Goal: Transaction & Acquisition: Purchase product/service

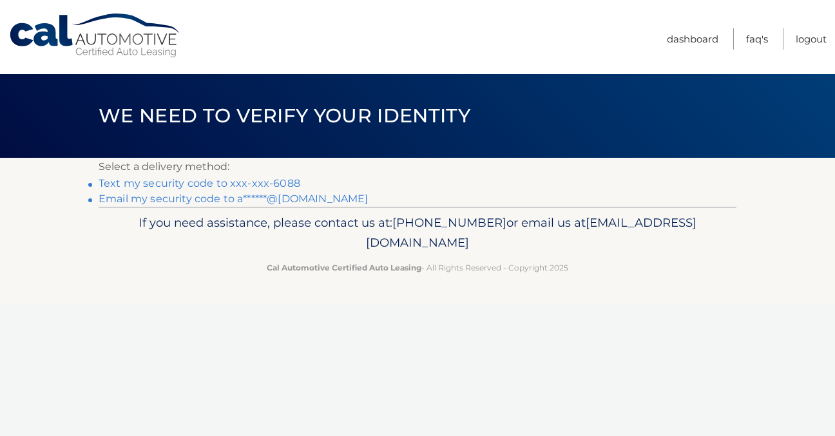
click at [207, 187] on link "Text my security code to xxx-xxx-6088" at bounding box center [200, 183] width 202 height 12
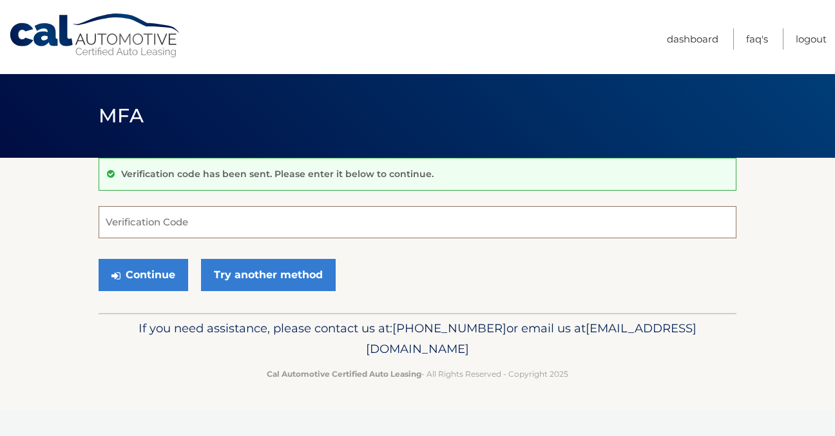
click at [178, 219] on input "Verification Code" at bounding box center [418, 222] width 638 height 32
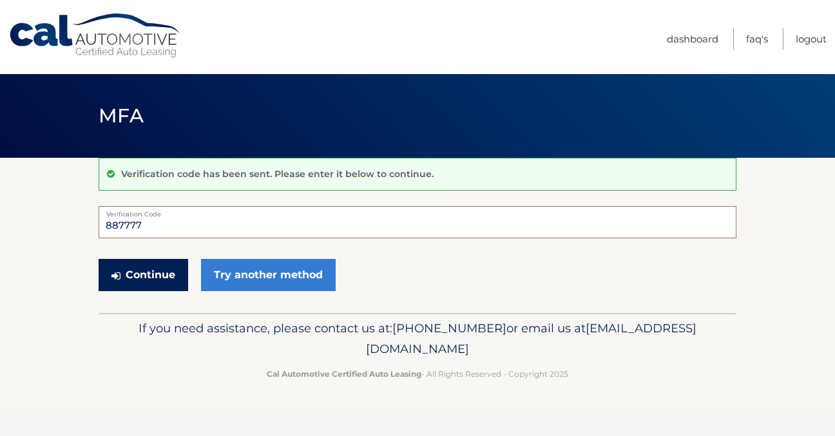
type input "887777"
click at [144, 277] on button "Continue" at bounding box center [144, 275] width 90 height 32
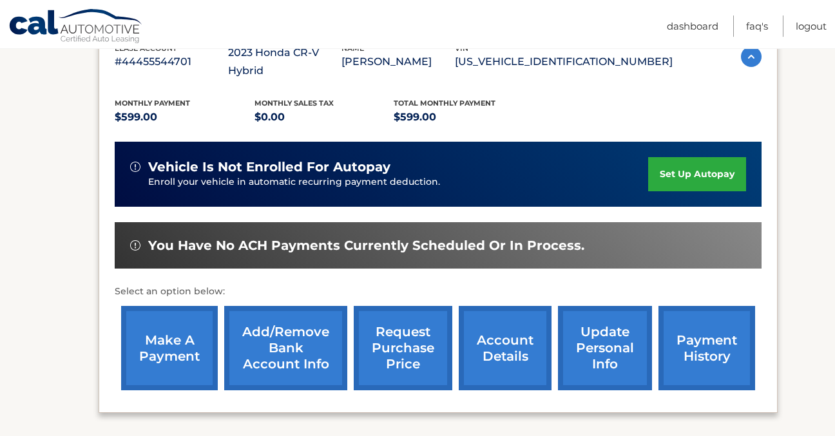
scroll to position [278, 0]
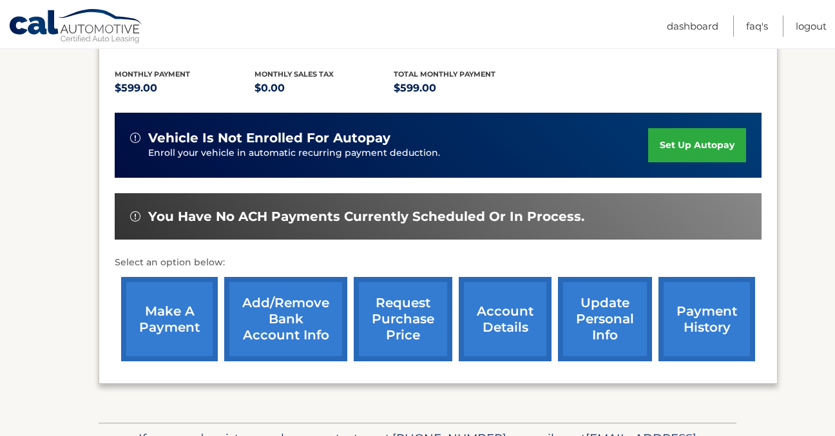
click at [166, 319] on link "make a payment" at bounding box center [169, 319] width 97 height 84
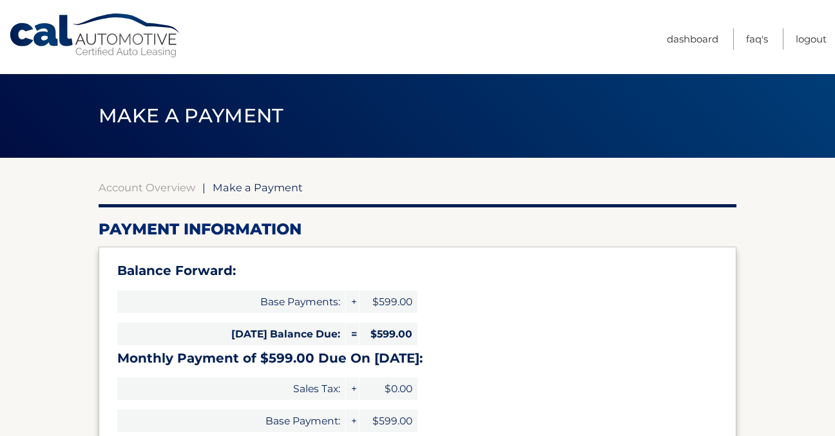
select select "ZDRmYzg4ZDEtOWY2OC00NTExLTllN2QtMmUyODFlNTVjMjY0"
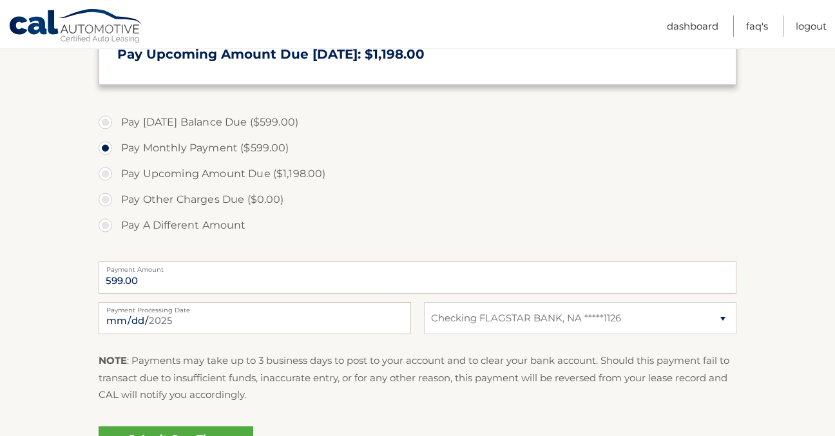
scroll to position [487, 0]
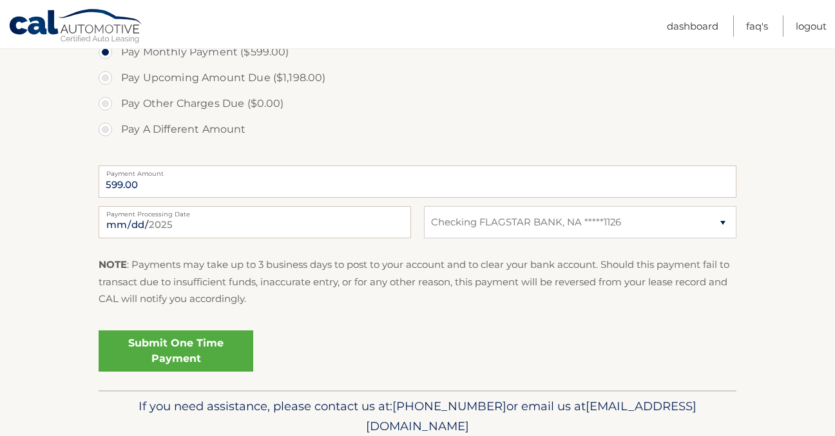
click at [166, 349] on link "Submit One Time Payment" at bounding box center [176, 351] width 155 height 41
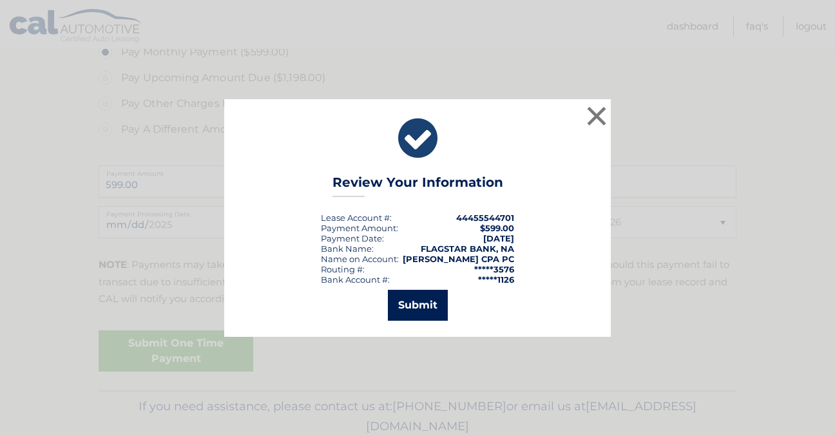
click at [406, 302] on button "Submit" at bounding box center [418, 305] width 60 height 31
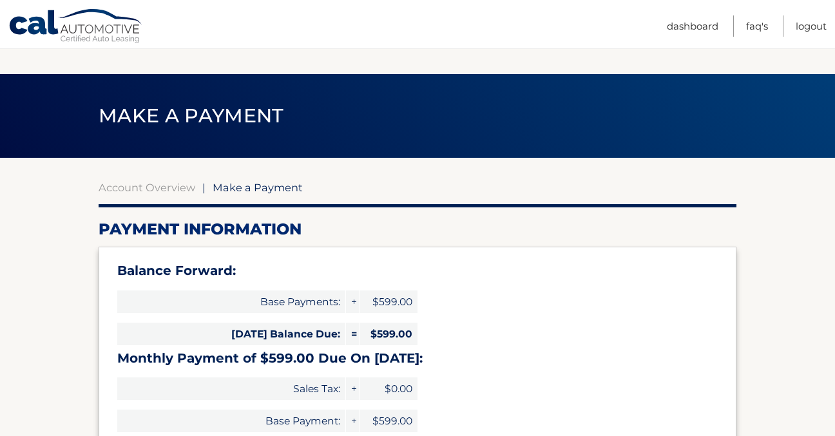
select select "ZDRmYzg4ZDEtOWY2OC00NTExLTllN2QtMmUyODFlNTVjMjY0"
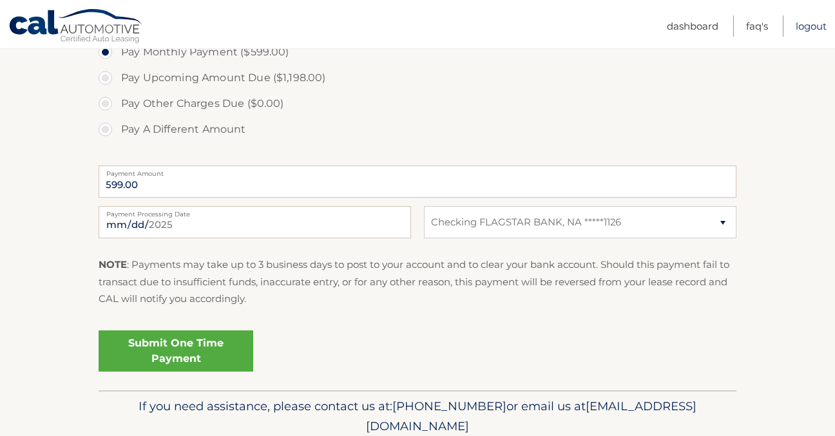
click at [813, 25] on link "Logout" at bounding box center [811, 25] width 31 height 21
